Goal: Check status: Check status

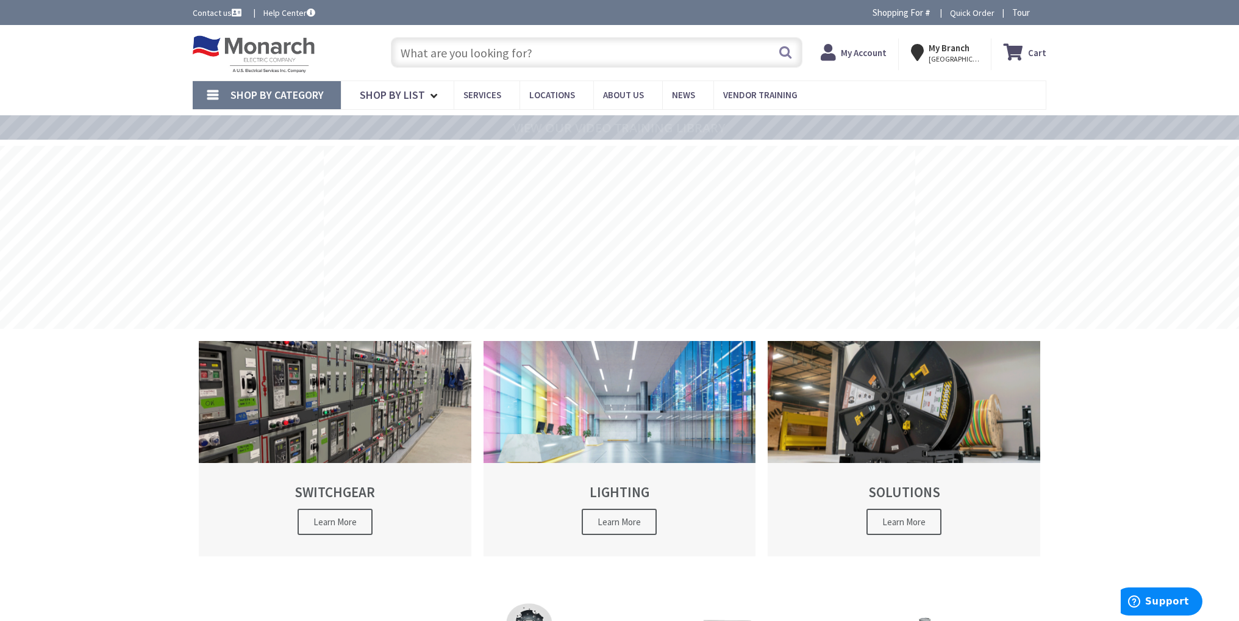
click at [855, 50] on strong "My Account" at bounding box center [864, 53] width 46 height 12
click at [912, 92] on nav "Shop By Category Conduit and Fittings Cable Tray & Accessories Cable Trays Cabl…" at bounding box center [619, 94] width 853 height 29
click at [869, 54] on span "My Account Hi, Tyler" at bounding box center [864, 52] width 52 height 22
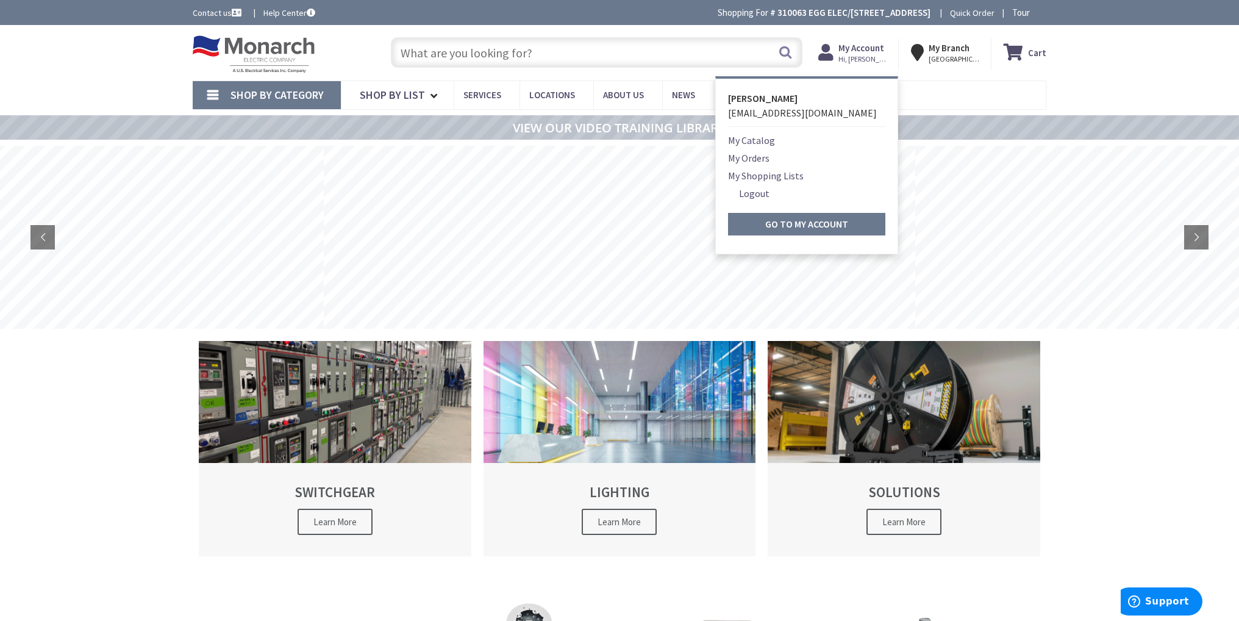
click at [766, 160] on link "My Orders" at bounding box center [748, 158] width 41 height 15
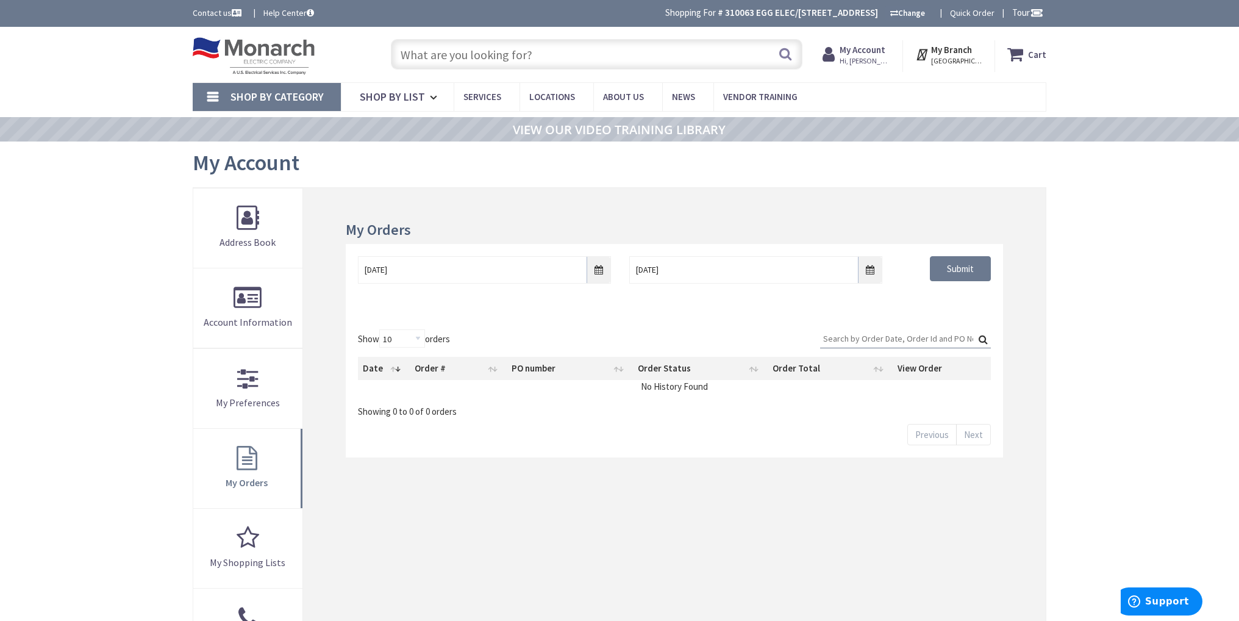
click at [792, 159] on div "My Account" at bounding box center [619, 164] width 853 height 46
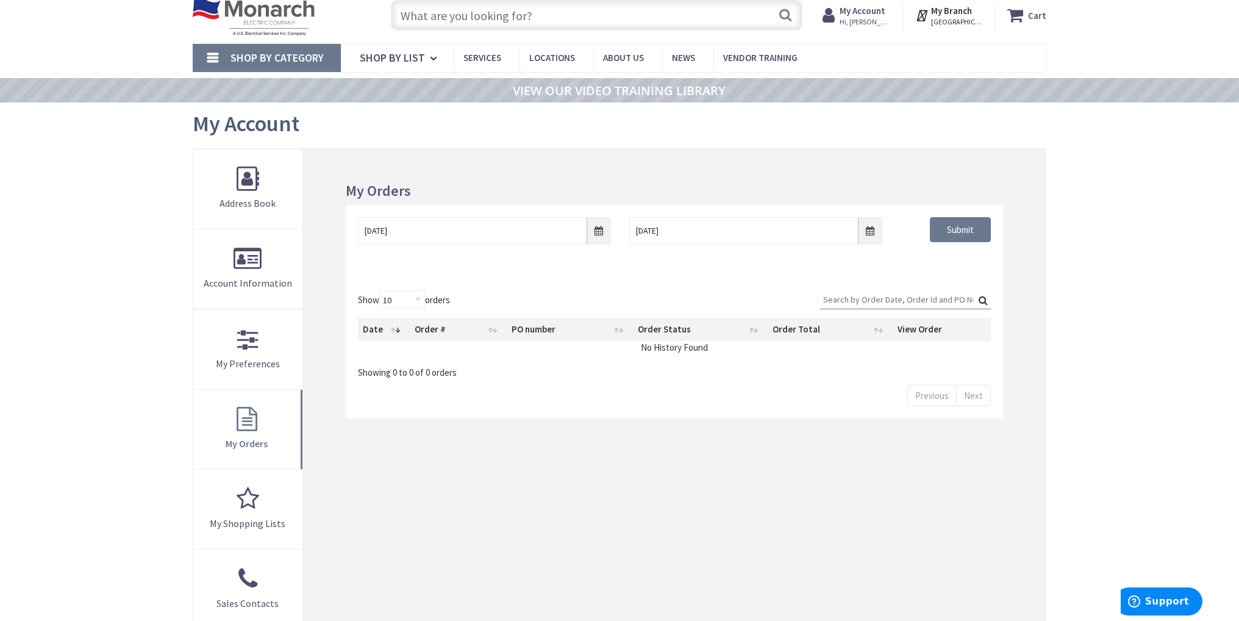
scroll to position [61, 0]
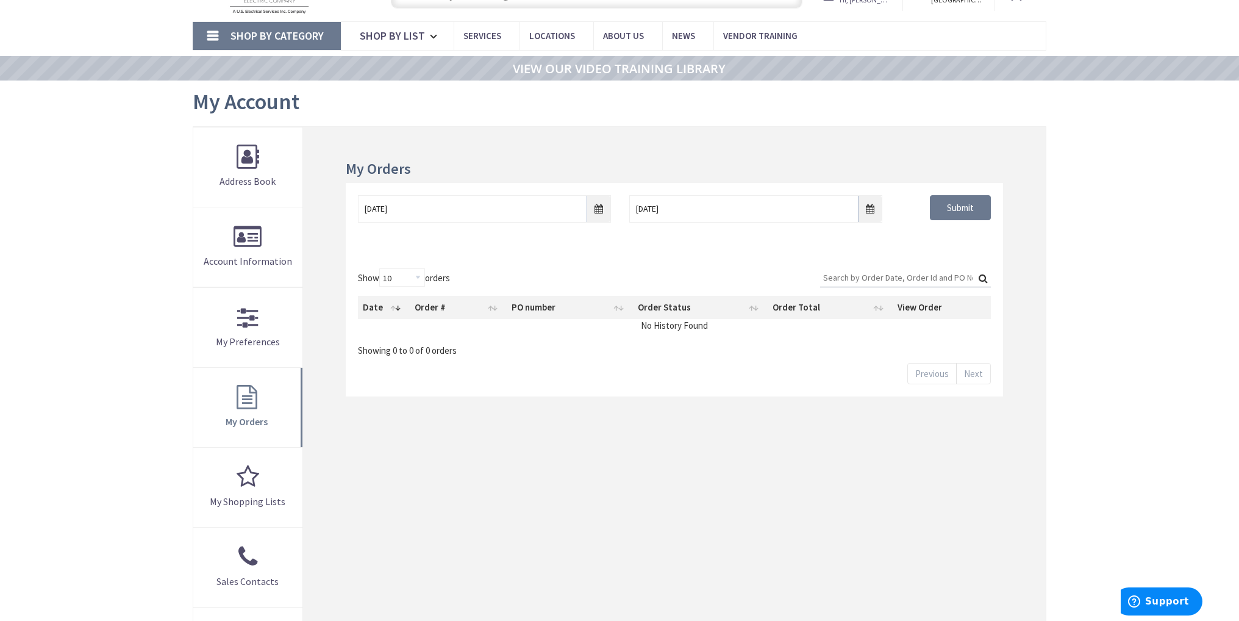
click at [791, 158] on div "My Orders [DATE] [DATE] Submit Show 10 25 50 100 orders Search: Date Order # PO…" at bounding box center [674, 407] width 742 height 560
click at [936, 201] on input "Submit" at bounding box center [960, 208] width 61 height 26
click at [926, 171] on h3 "My Orders" at bounding box center [674, 169] width 657 height 16
click at [1078, 208] on div "Skip to Content Toggle Nav Search Cart My Cart Close" at bounding box center [619, 478] width 1239 height 1025
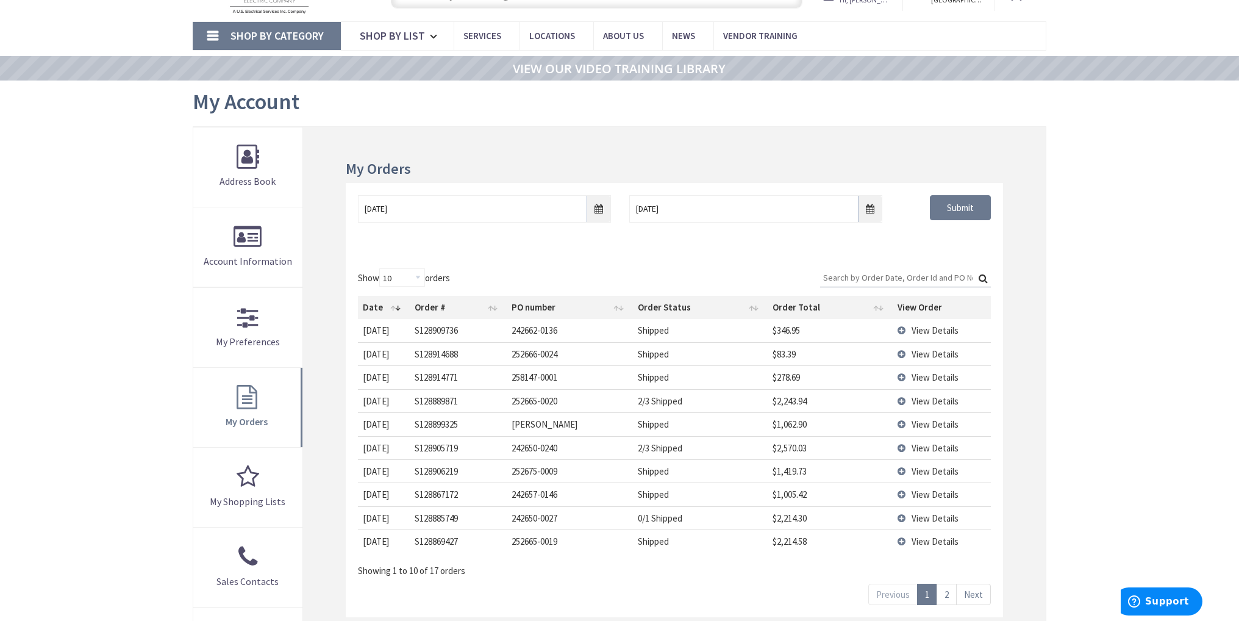
scroll to position [0, 0]
click at [1051, 278] on main "My Account My Account My Orders [DATE] [DATE] Submit Show 10 25 50 100 orders S…" at bounding box center [619, 395] width 914 height 630
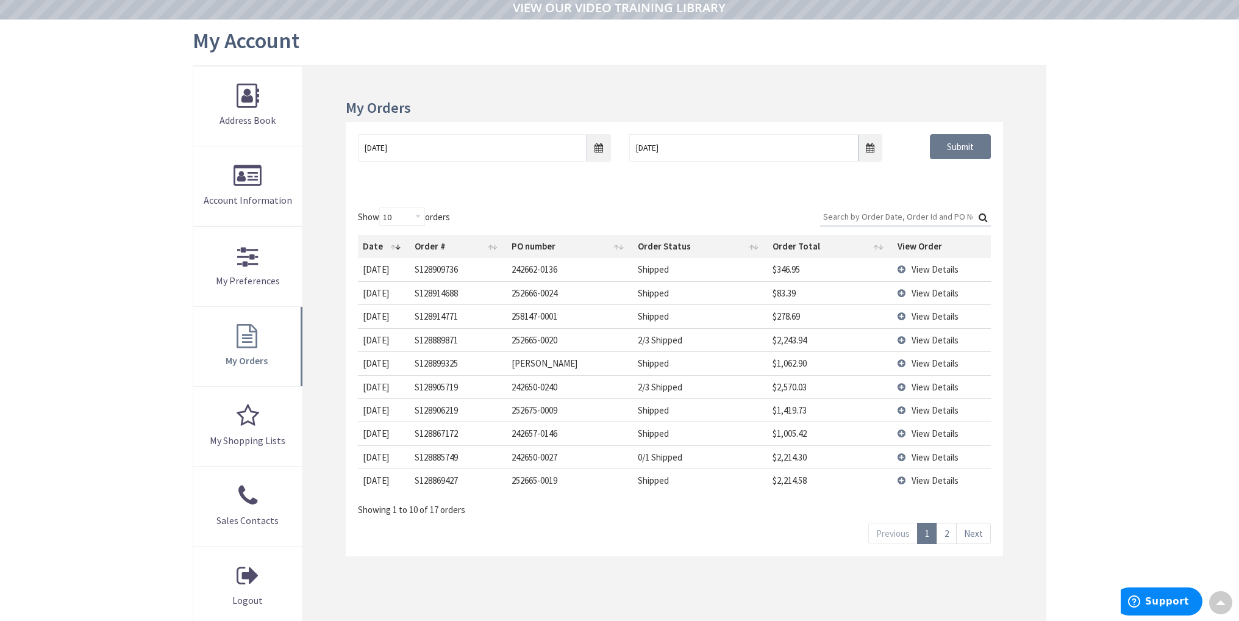
click at [1057, 272] on main "My Account My Account My Orders [DATE] [DATE] Submit Show 10 25 50 100 orders S…" at bounding box center [619, 335] width 914 height 630
click at [909, 205] on div "Show 10 25 50 100 orders Search: Date Order # PO number Order Status Order Tota…" at bounding box center [674, 375] width 657 height 361
click at [914, 211] on input "Search:" at bounding box center [905, 216] width 171 height 18
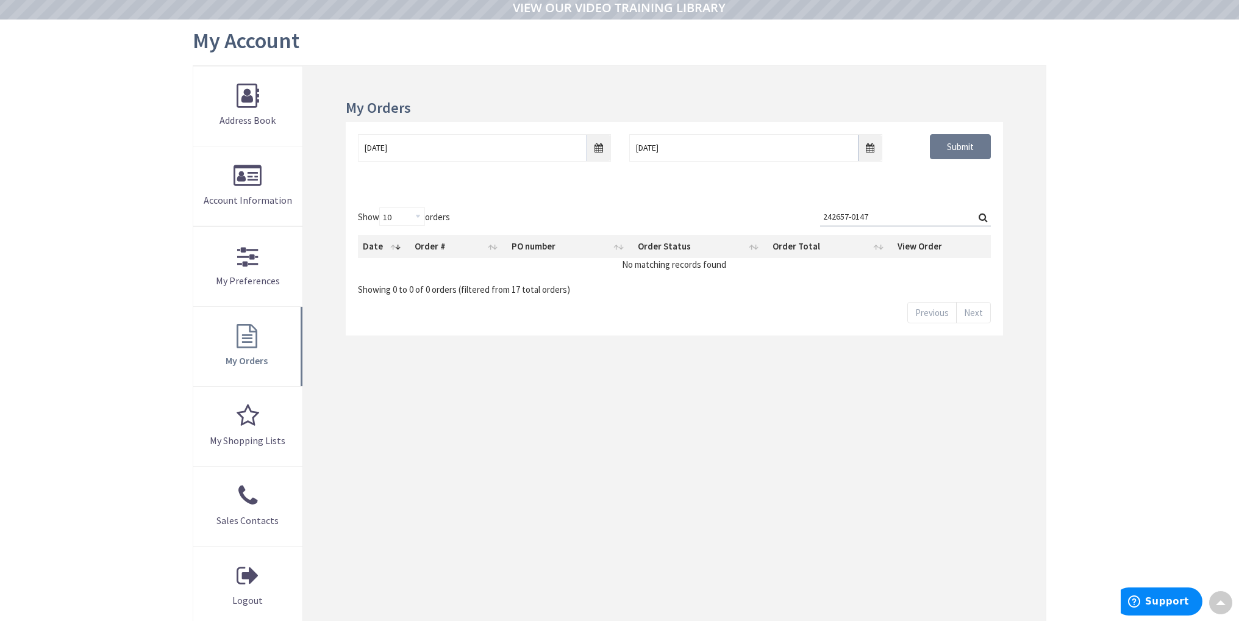
type input "242657-0147"
click at [102, 191] on div "Skip to Content Toggle Nav Search Cart My Cart Close" at bounding box center [619, 417] width 1239 height 1025
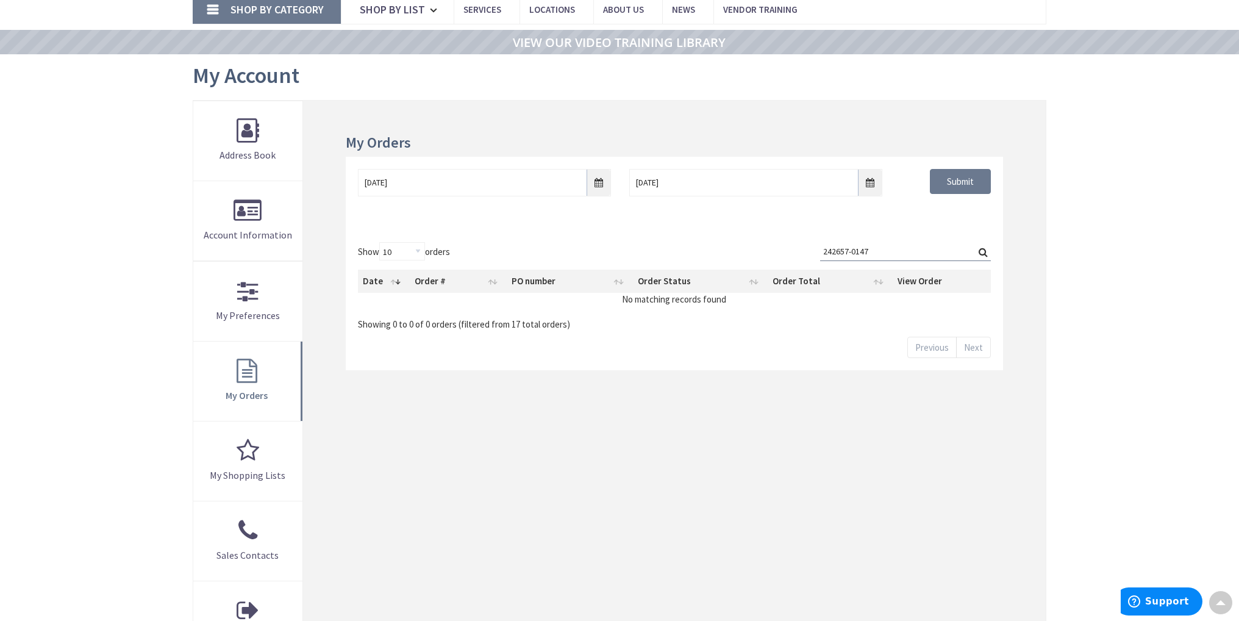
scroll to position [0, 0]
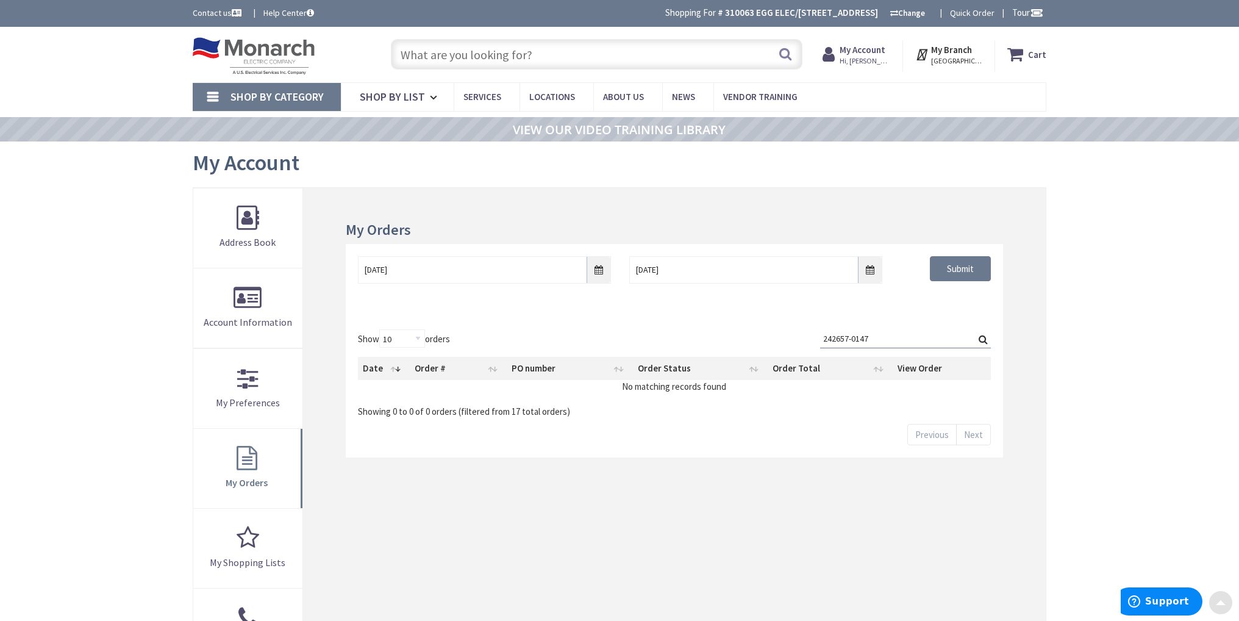
click at [700, 320] on div "Show 10 25 50 100 orders Search: 242657-0147 Date Order # PO number Order Statu…" at bounding box center [674, 387] width 657 height 140
drag, startPoint x: 892, startPoint y: 338, endPoint x: 607, endPoint y: 329, distance: 286.0
click at [618, 325] on div "Show 10 25 50 100 orders Search: 242657-0147 Date Order # PO number Order Statu…" at bounding box center [674, 387] width 657 height 140
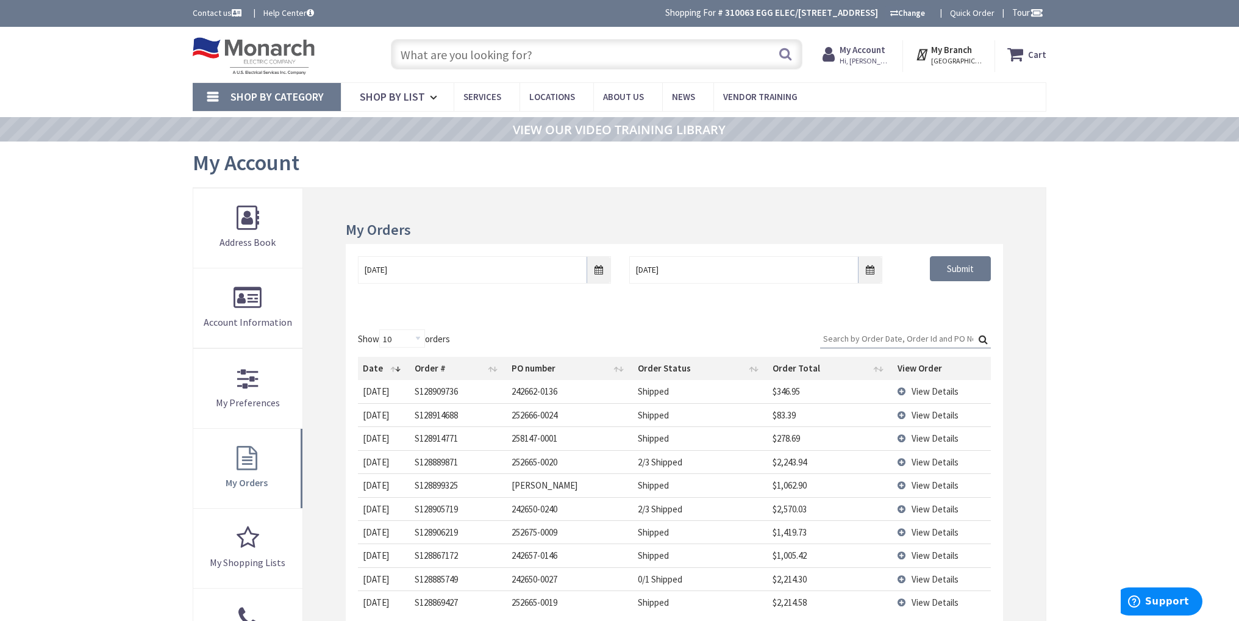
click at [872, 340] on input "Search:" at bounding box center [905, 338] width 171 height 18
paste input "S128914435"
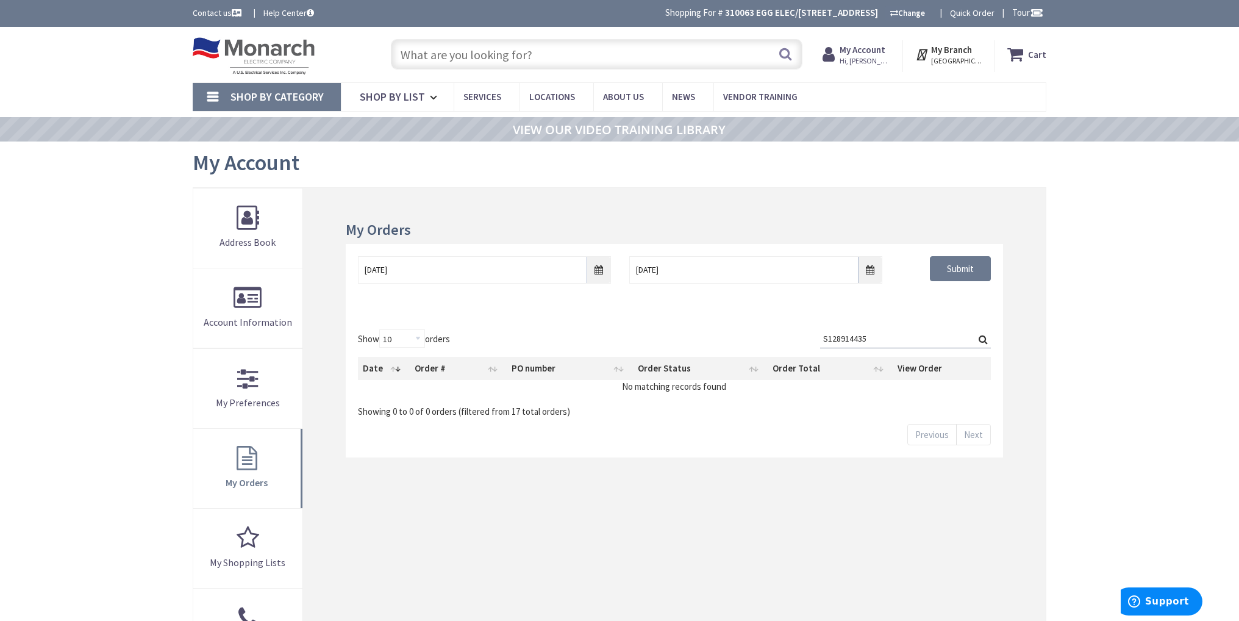
type input "S128914435"
click at [937, 200] on div "My Orders [DATE] [DATE] Submit Show 10 25 50 100 orders Search: S128914435 Date…" at bounding box center [674, 468] width 742 height 560
click at [945, 196] on div "My Orders [DATE] [DATE] Submit Show 10 25 50 100 orders Search: S128914435 Date…" at bounding box center [674, 468] width 742 height 560
click at [911, 336] on input "S128914435" at bounding box center [905, 338] width 171 height 18
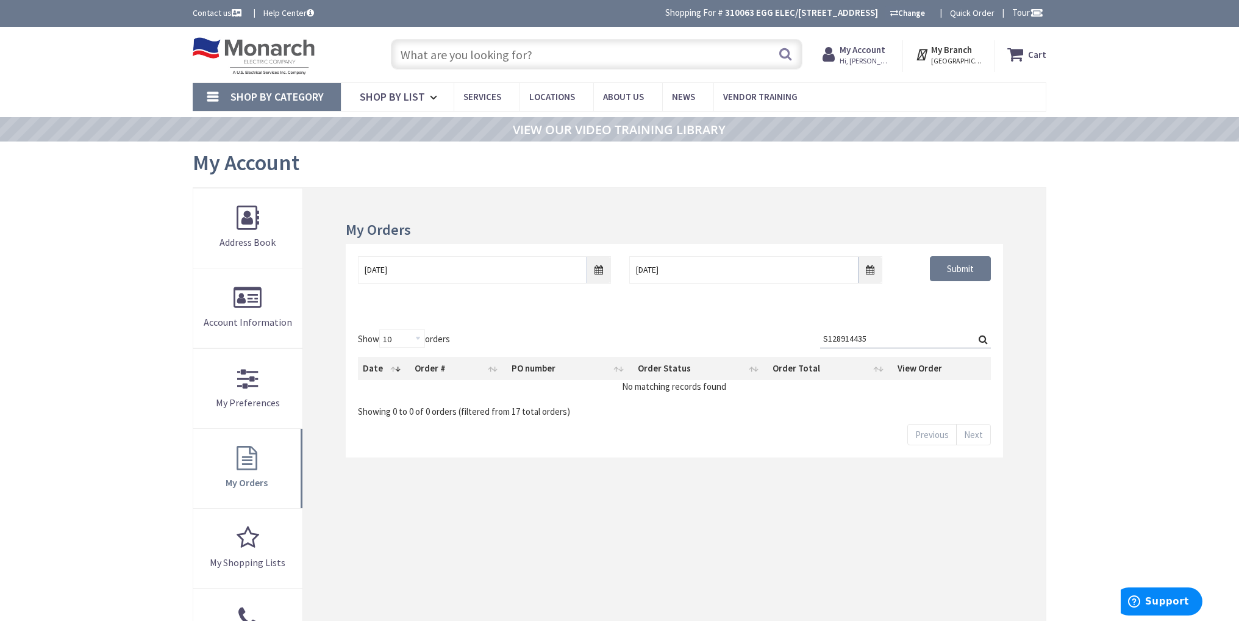
click at [911, 336] on input "S128914435" at bounding box center [905, 338] width 171 height 18
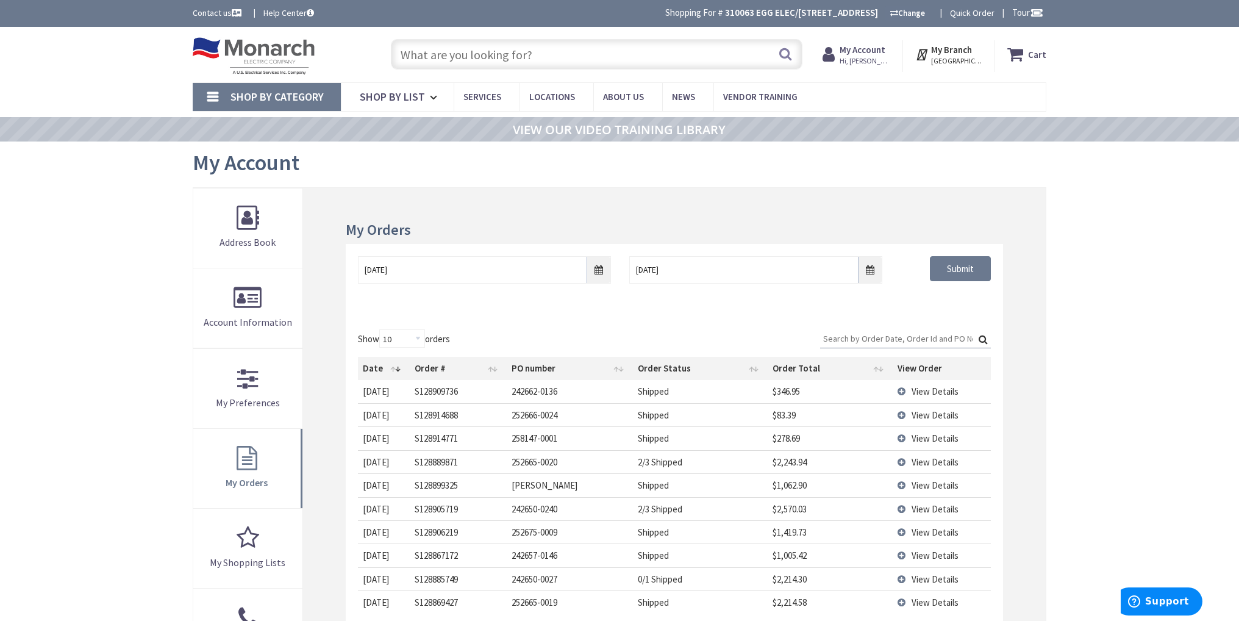
click at [1055, 317] on main "My Account My Account My Orders [DATE] [DATE] Submit Show 10 25 50 100 orders S…" at bounding box center [619, 456] width 914 height 630
click at [1055, 352] on main "My Account My Account My Orders [DATE] [DATE] Submit Show 10 25 50 100 orders S…" at bounding box center [619, 456] width 914 height 630
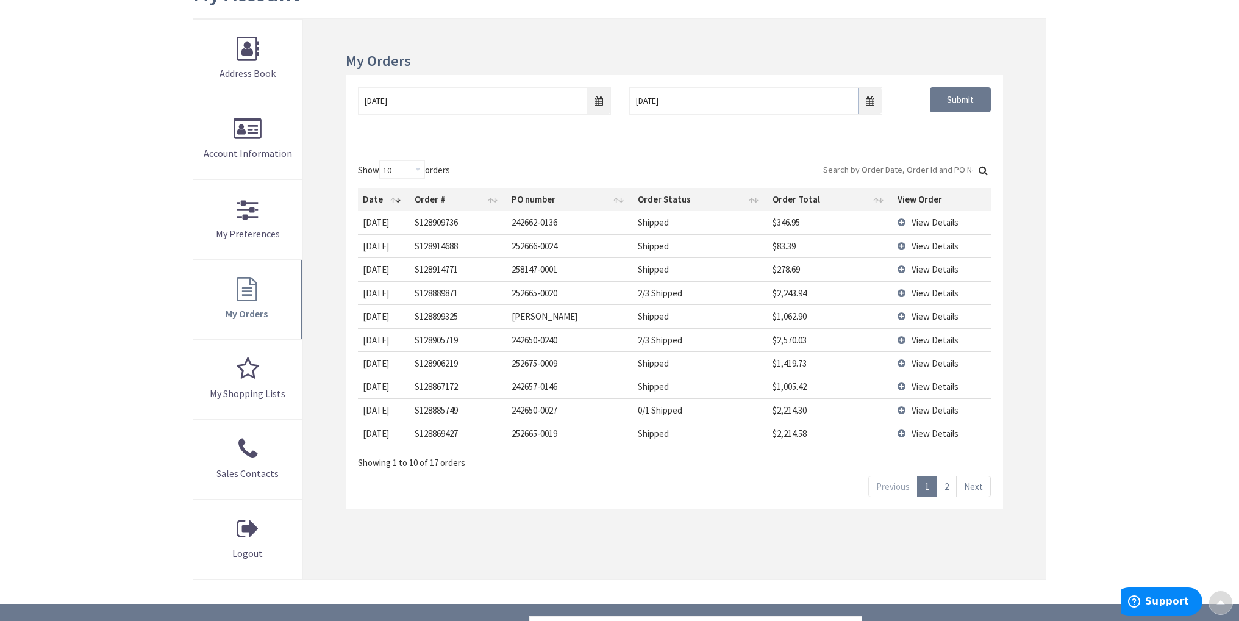
scroll to position [183, 0]
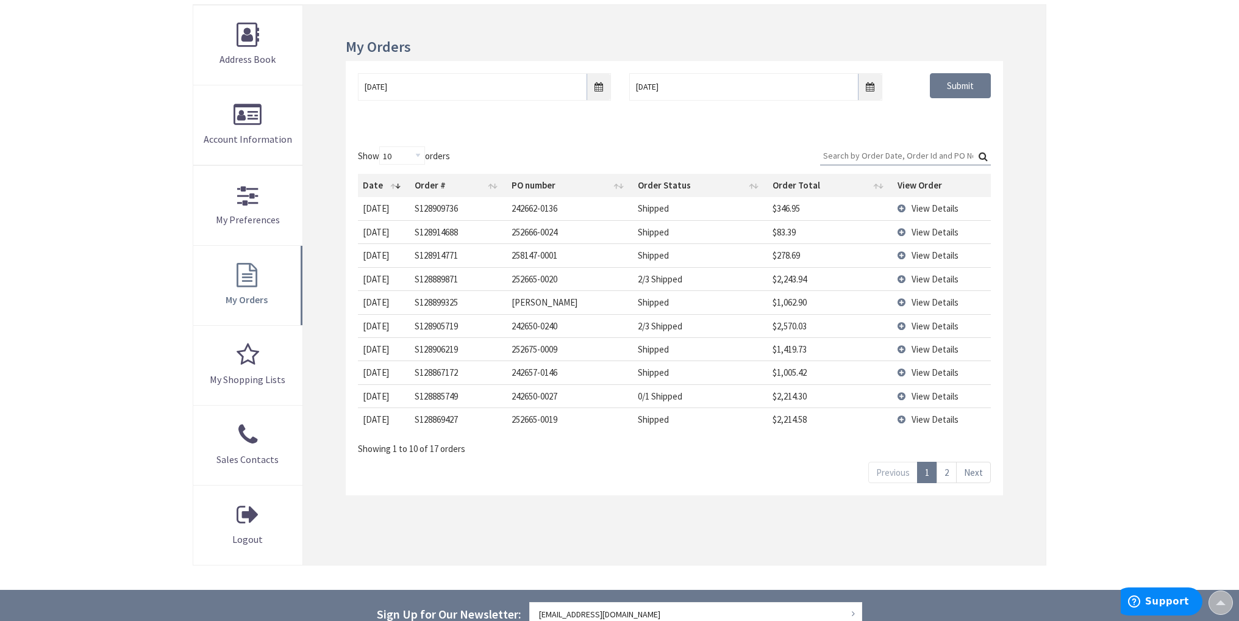
click at [1076, 325] on div "Skip to Content Toggle Nav Search Cart My Cart Close" at bounding box center [619, 356] width 1239 height 1025
click at [1077, 324] on div "Skip to Content Toggle Nav Search Cart My Cart Close" at bounding box center [619, 356] width 1239 height 1025
click at [1076, 320] on div "Skip to Content Toggle Nav Search Cart My Cart Close" at bounding box center [619, 356] width 1239 height 1025
click at [1076, 320] on main "My Account My Account My Orders [DATE] [DATE] Submit Show 10 25 50 100 orders S…" at bounding box center [619, 274] width 914 height 630
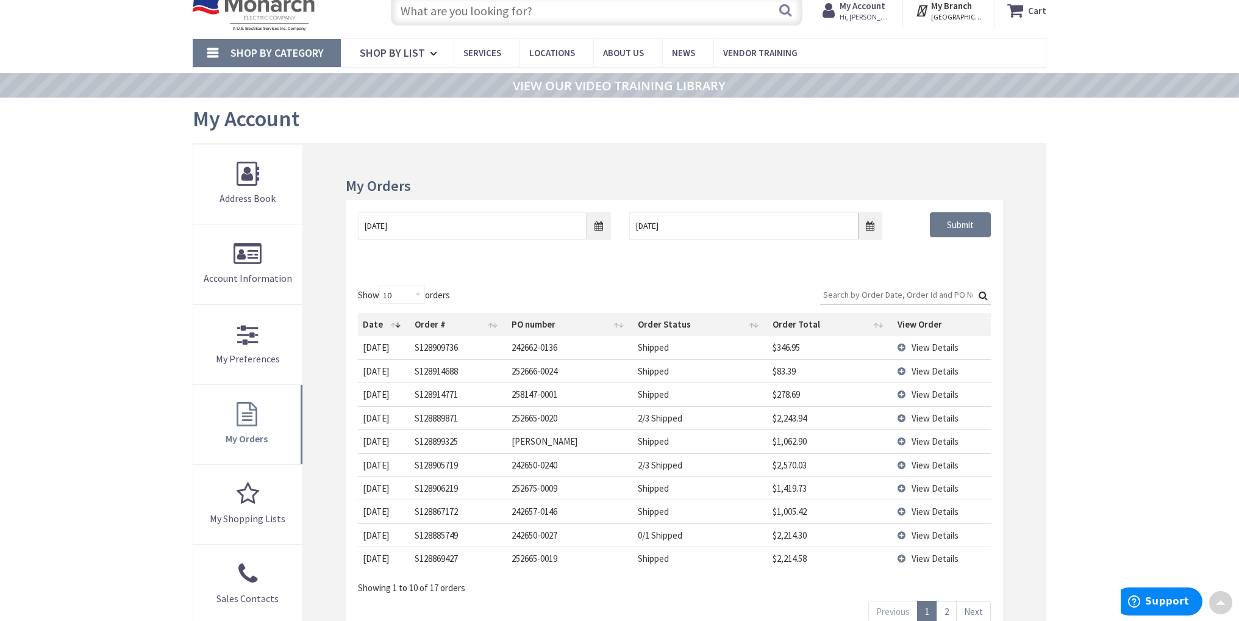
scroll to position [0, 0]
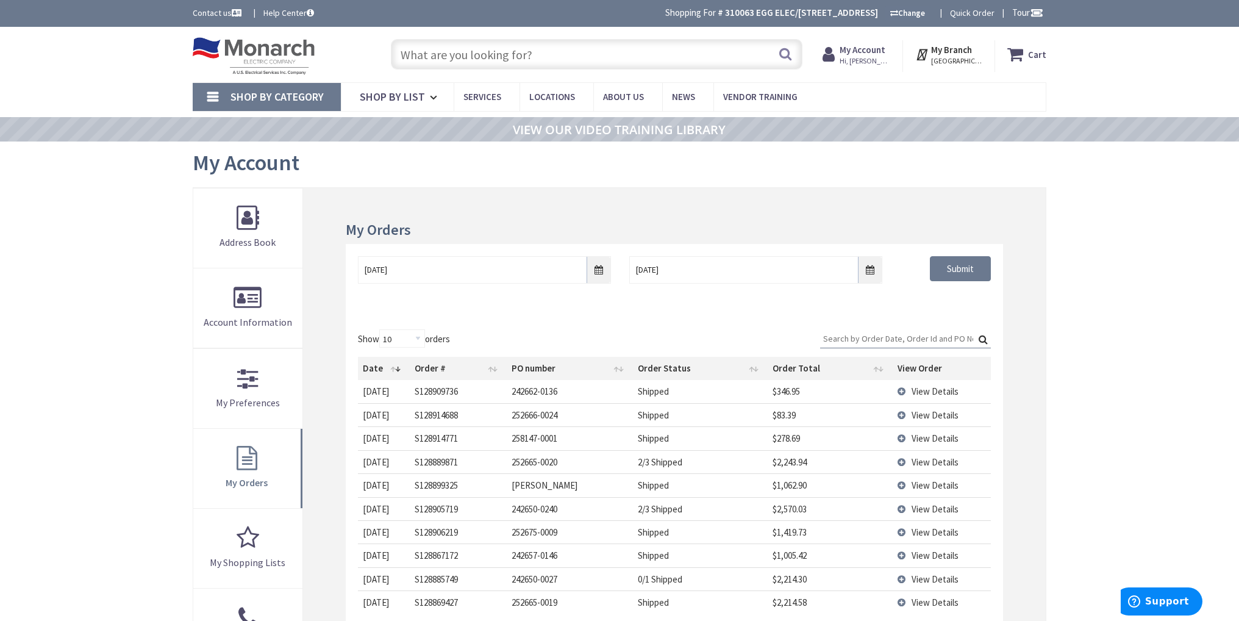
click at [974, 155] on div "My Account" at bounding box center [619, 164] width 853 height 46
click at [744, 130] on rs-slide "VIEW OUR VIDEO TRAINING LIBRARY" at bounding box center [619, 129] width 1239 height 24
click at [879, 101] on nav "Shop By Category Conduit and Fittings Cable Tray & Accessories Cable Trays Cabl…" at bounding box center [619, 96] width 853 height 29
